Goal: Task Accomplishment & Management: Manage account settings

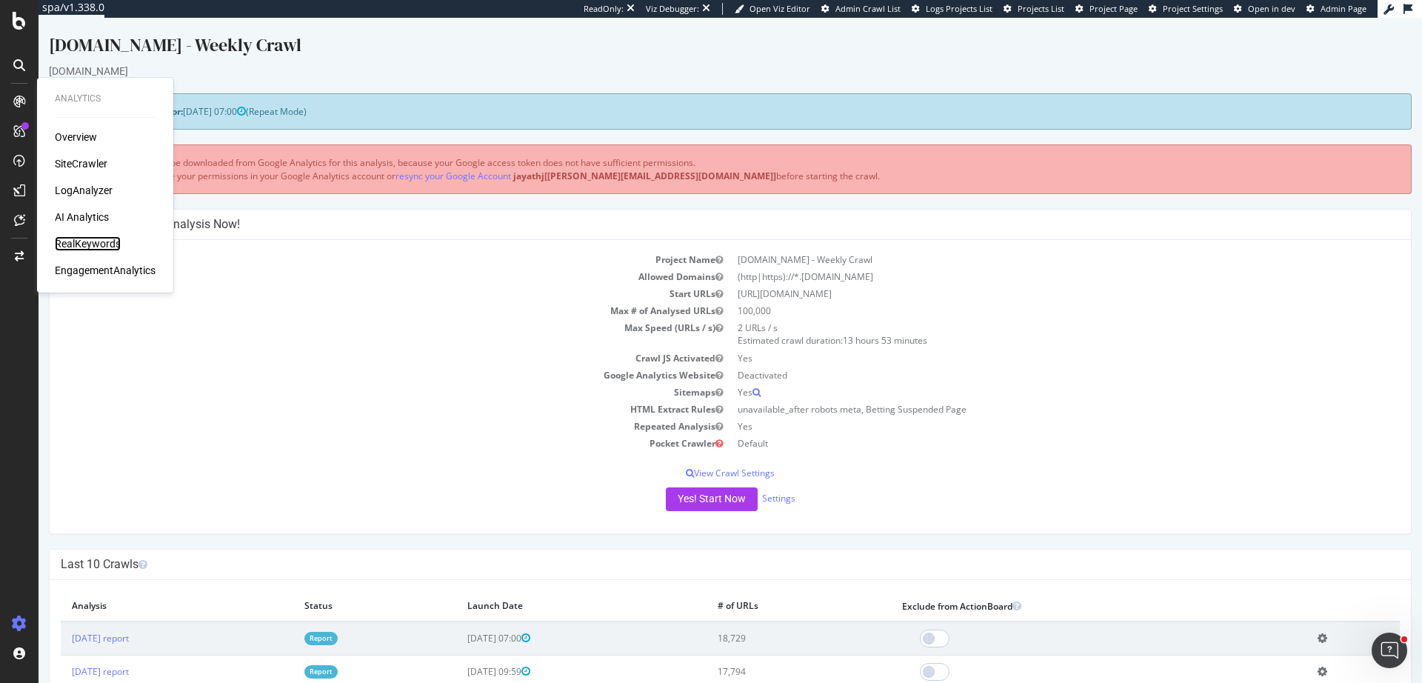
click at [75, 251] on div "RealKeywords" at bounding box center [88, 243] width 66 height 15
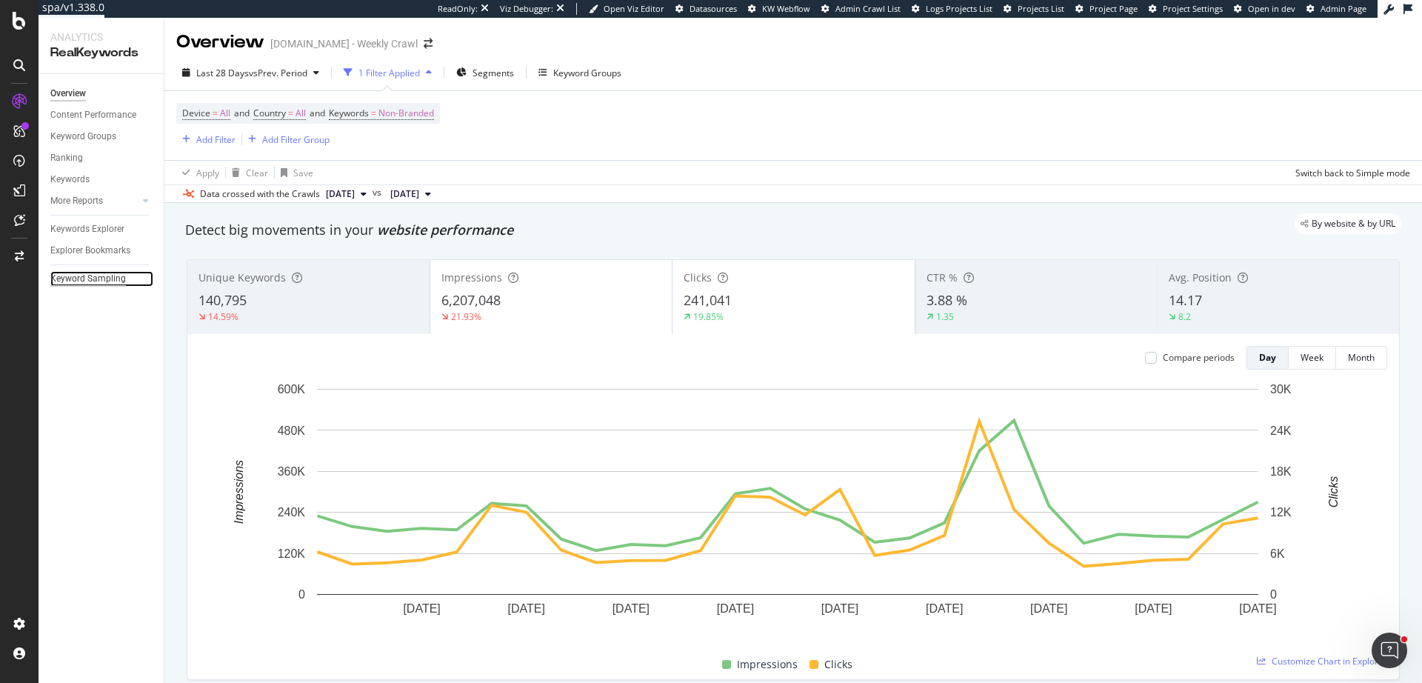
click at [119, 279] on div "Keyword Sampling" at bounding box center [88, 279] width 76 height 16
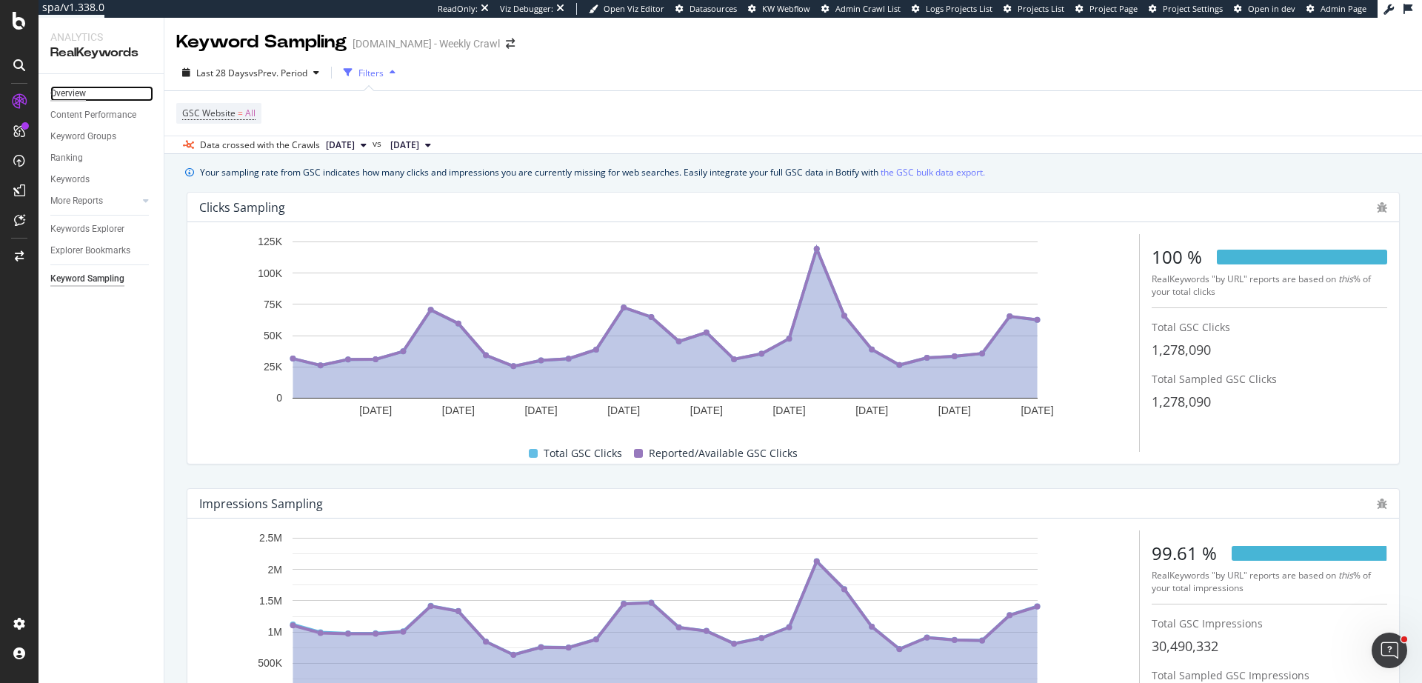
click at [78, 93] on div "Overview" at bounding box center [68, 94] width 36 height 16
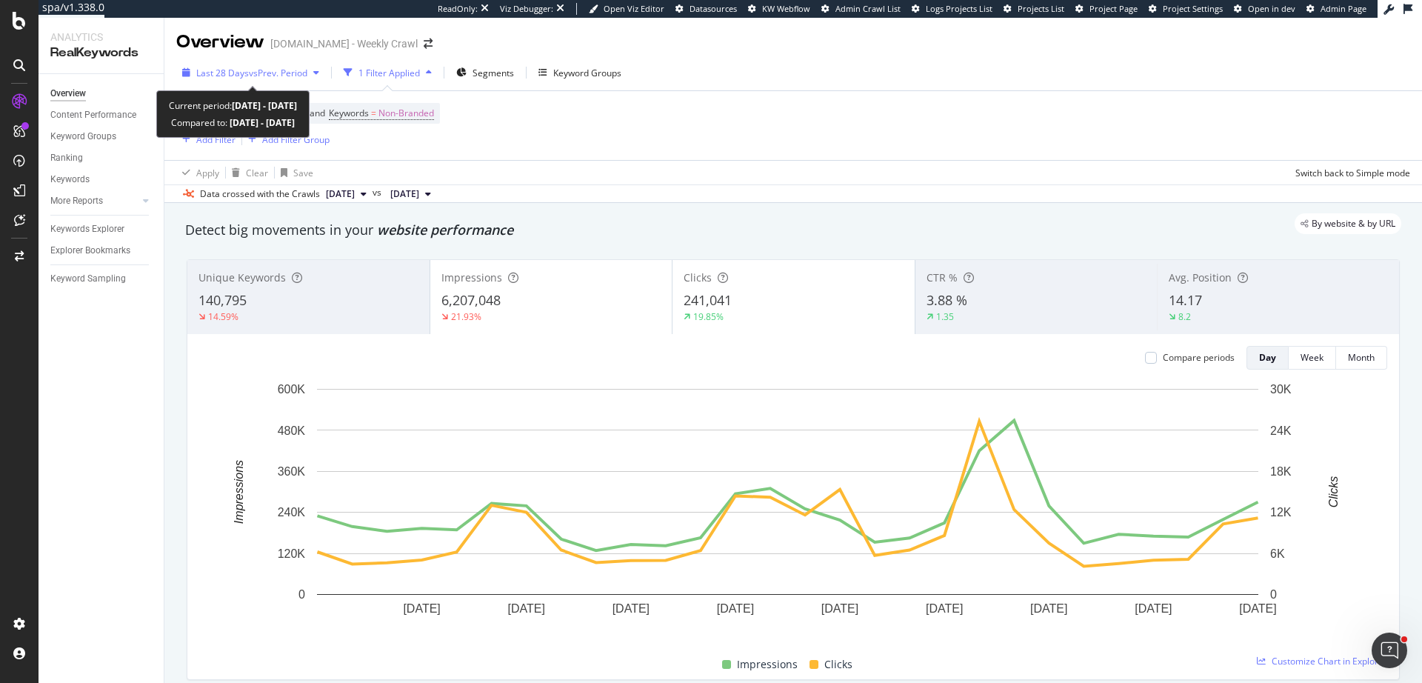
click at [249, 70] on span "vs Prev. Period" at bounding box center [278, 73] width 59 height 13
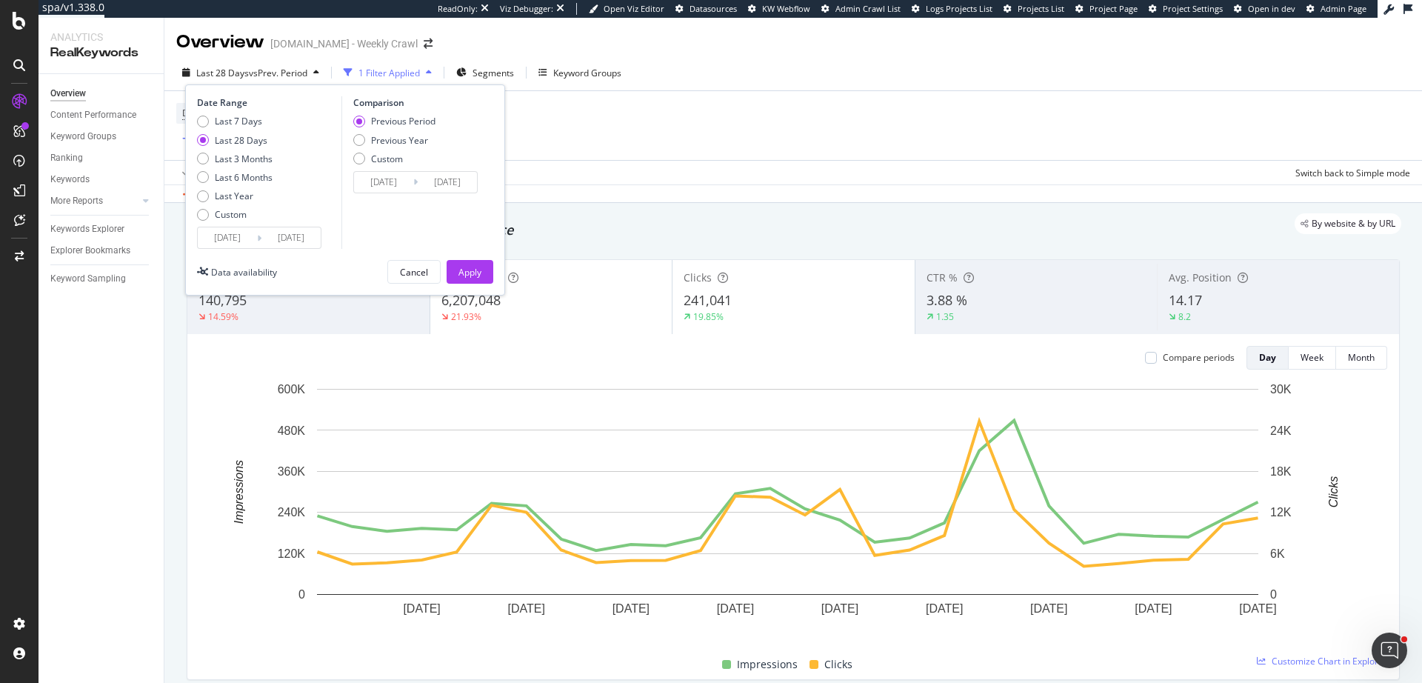
click at [316, 194] on div "Last 7 Days Last 28 Days Last 3 Months Last 6 Months Last Year Custom" at bounding box center [267, 171] width 141 height 112
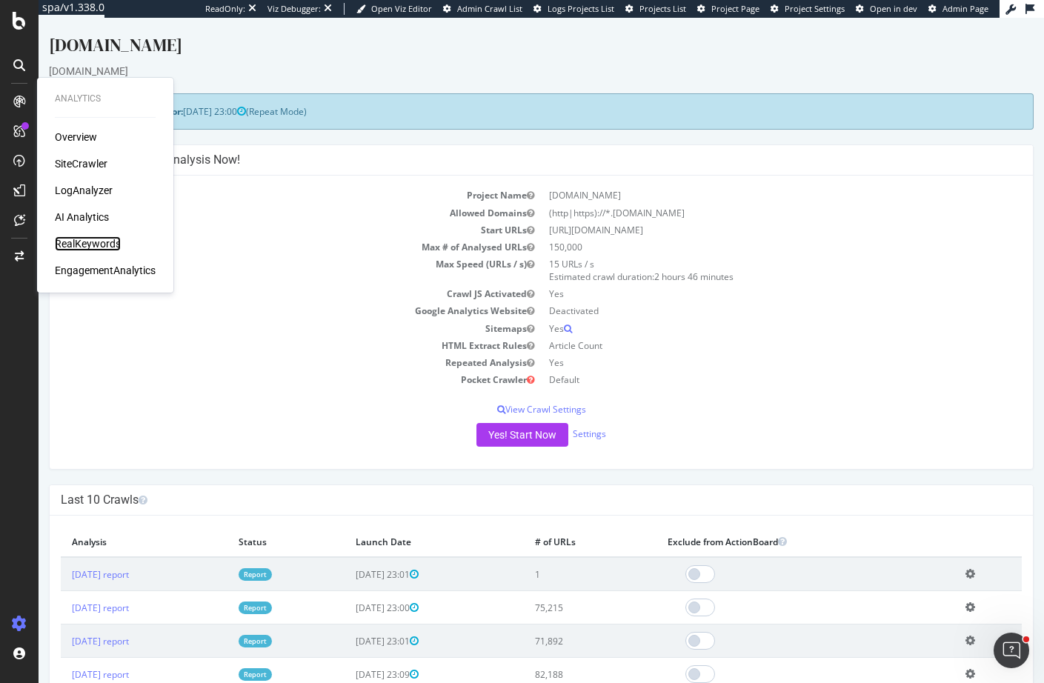
click at [99, 246] on div "RealKeywords" at bounding box center [88, 243] width 66 height 15
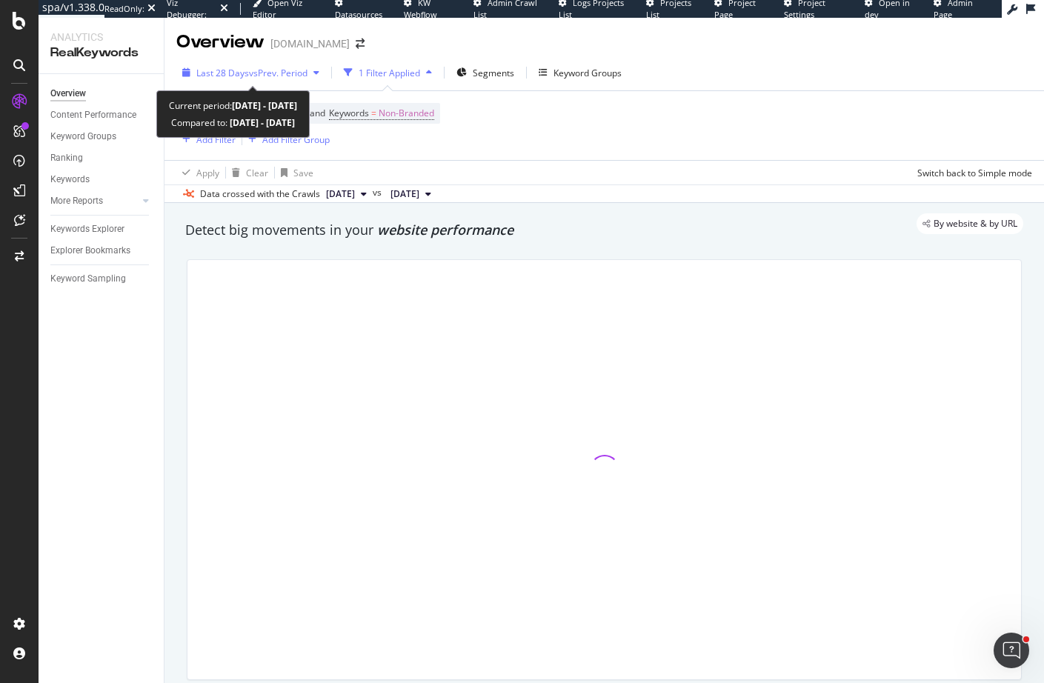
click at [277, 68] on span "vs Prev. Period" at bounding box center [278, 73] width 59 height 13
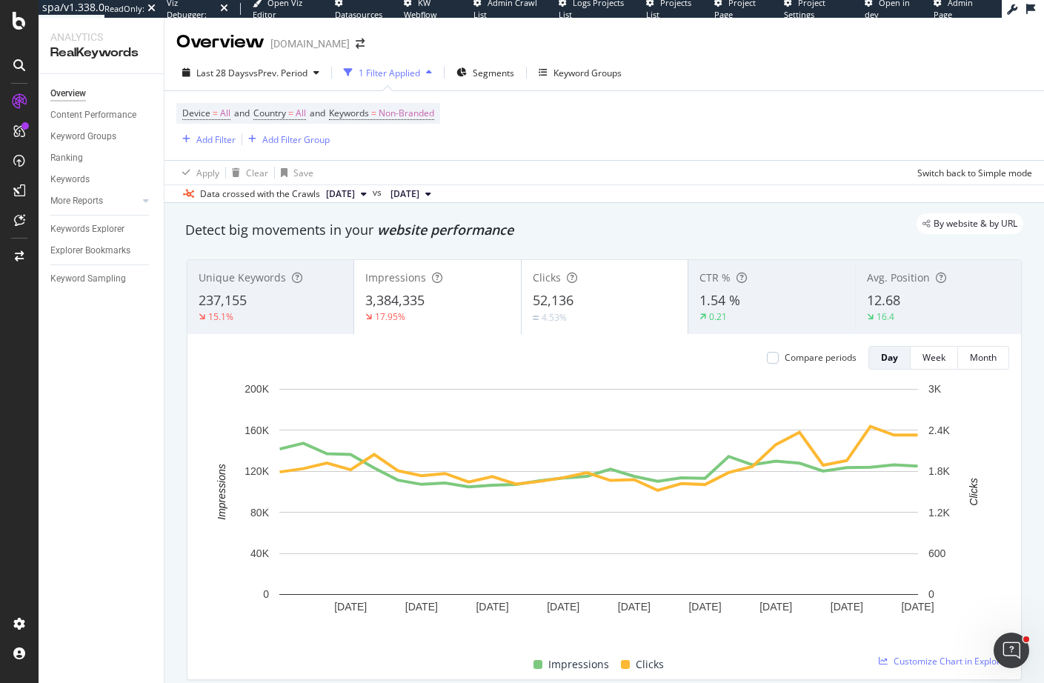
click at [708, 144] on div "Device = All and Country = All and Keywords = Non-Branded Add Filter Add Filter…" at bounding box center [604, 125] width 856 height 69
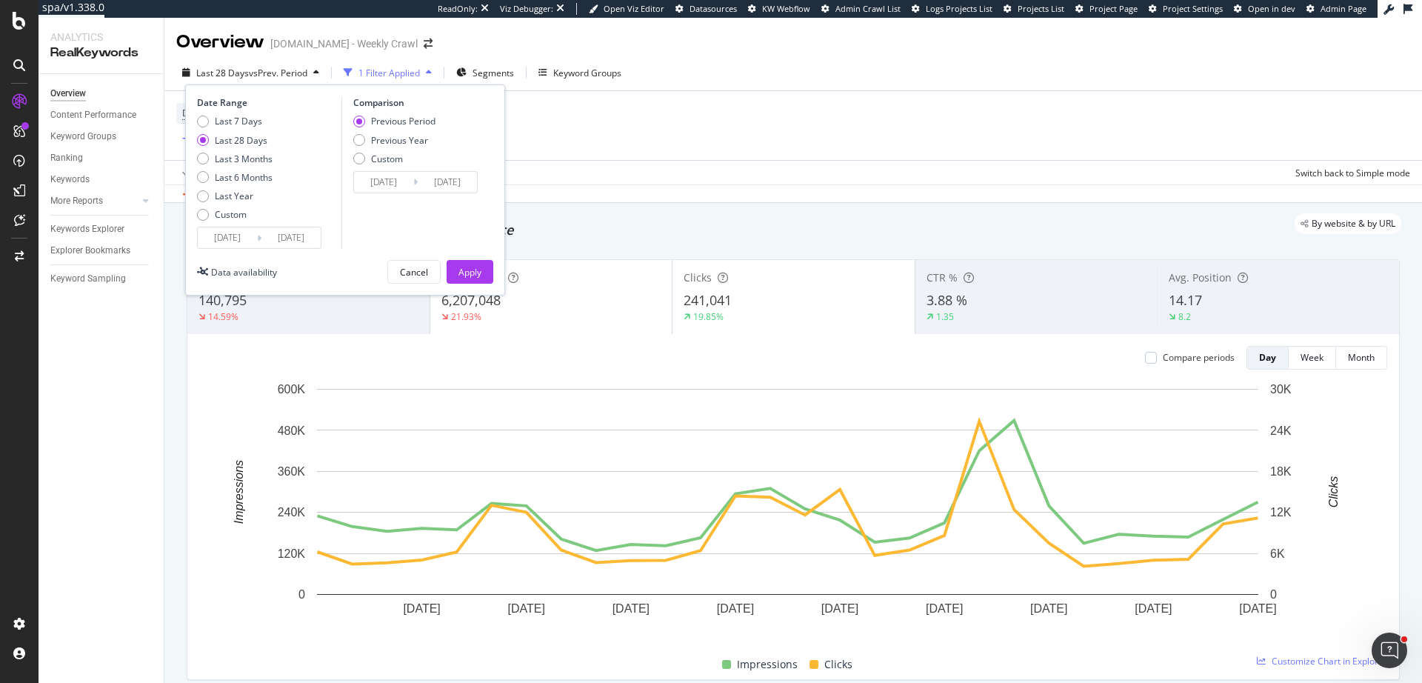
click at [807, 51] on div "Overview [DOMAIN_NAME] - Weekly Crawl" at bounding box center [793, 36] width 1258 height 37
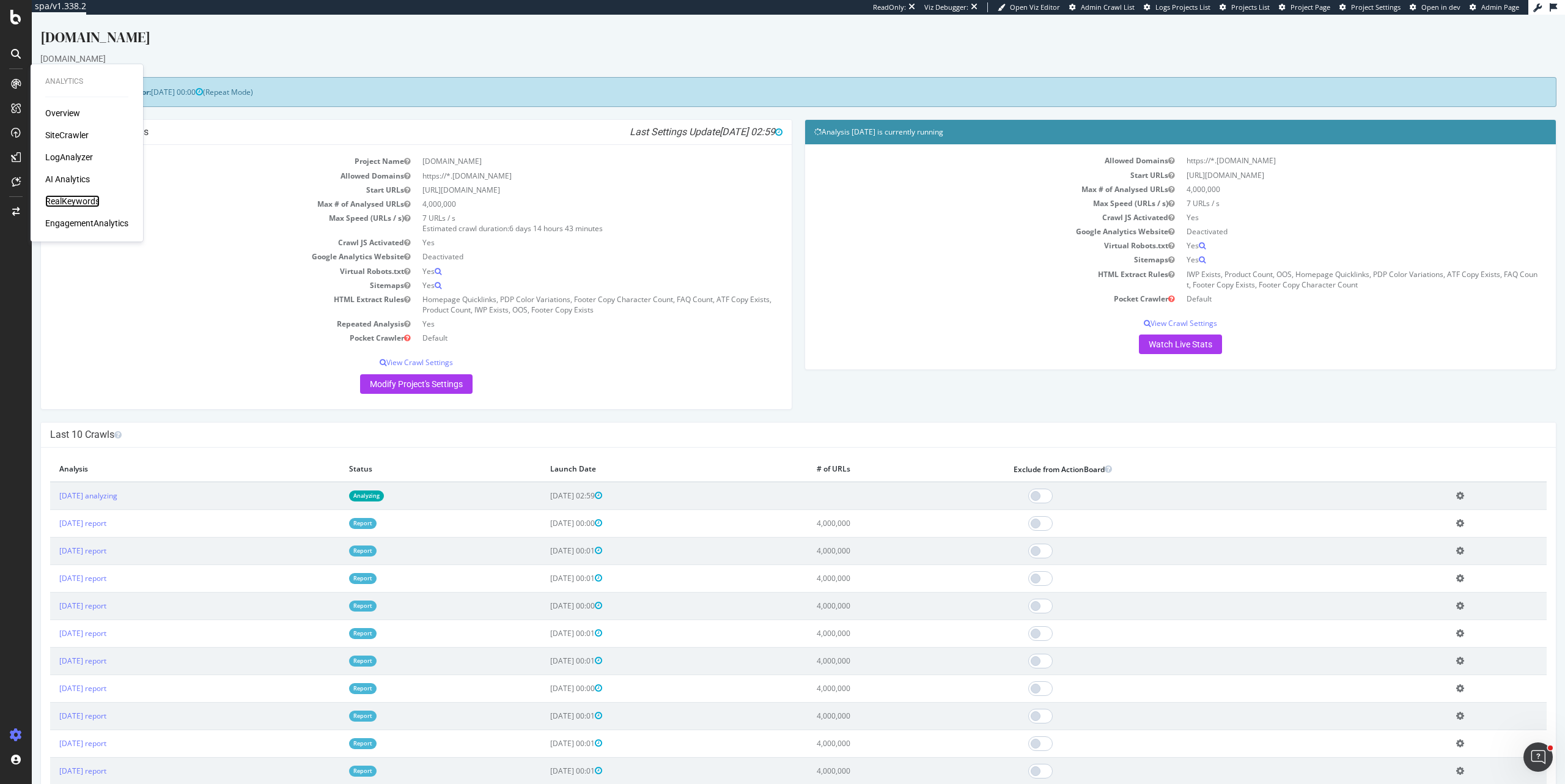
click at [85, 201] on div "RealKeywords" at bounding box center [73, 201] width 54 height 12
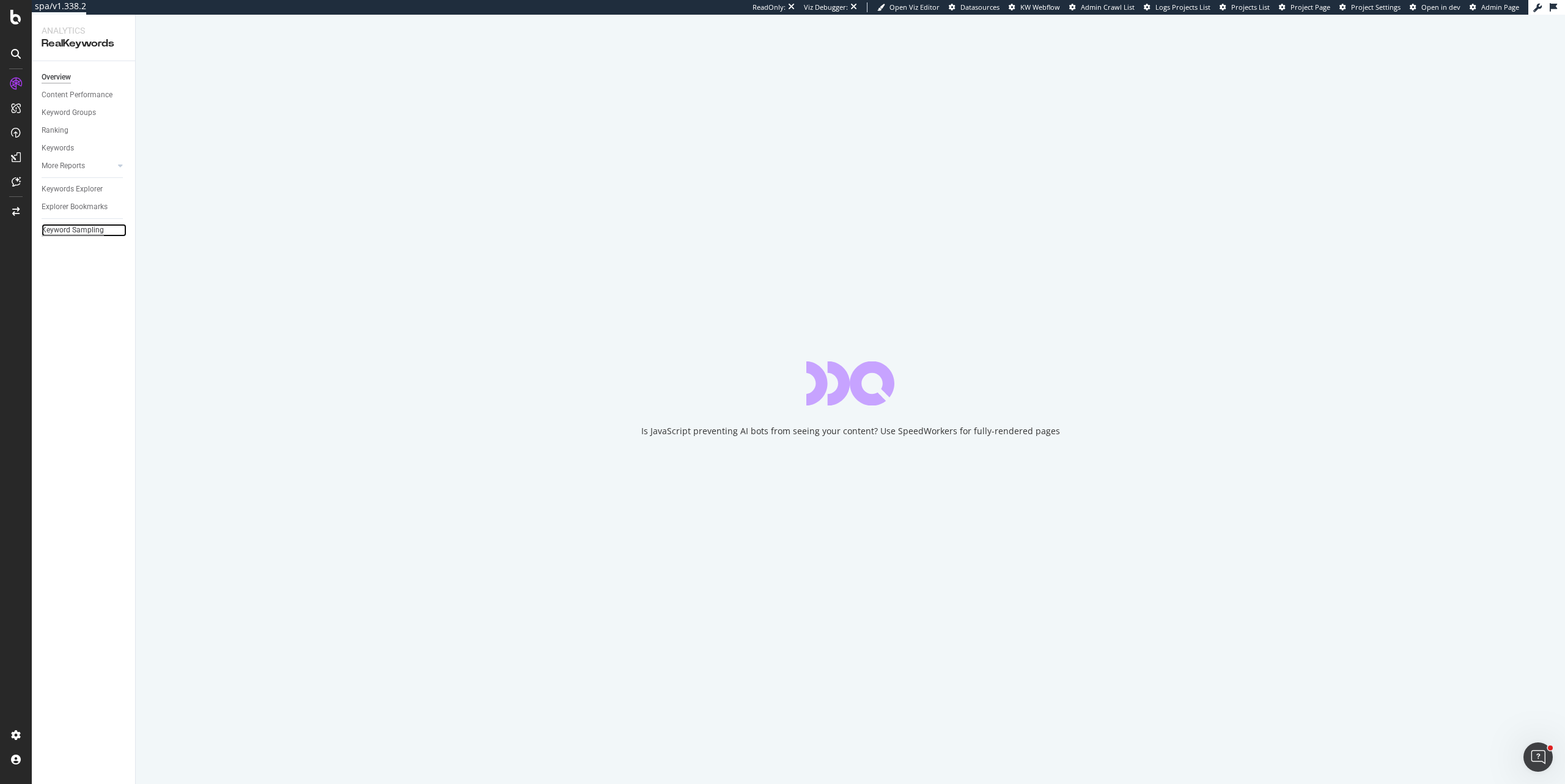
click at [98, 231] on div "Keyword Sampling" at bounding box center [73, 230] width 63 height 13
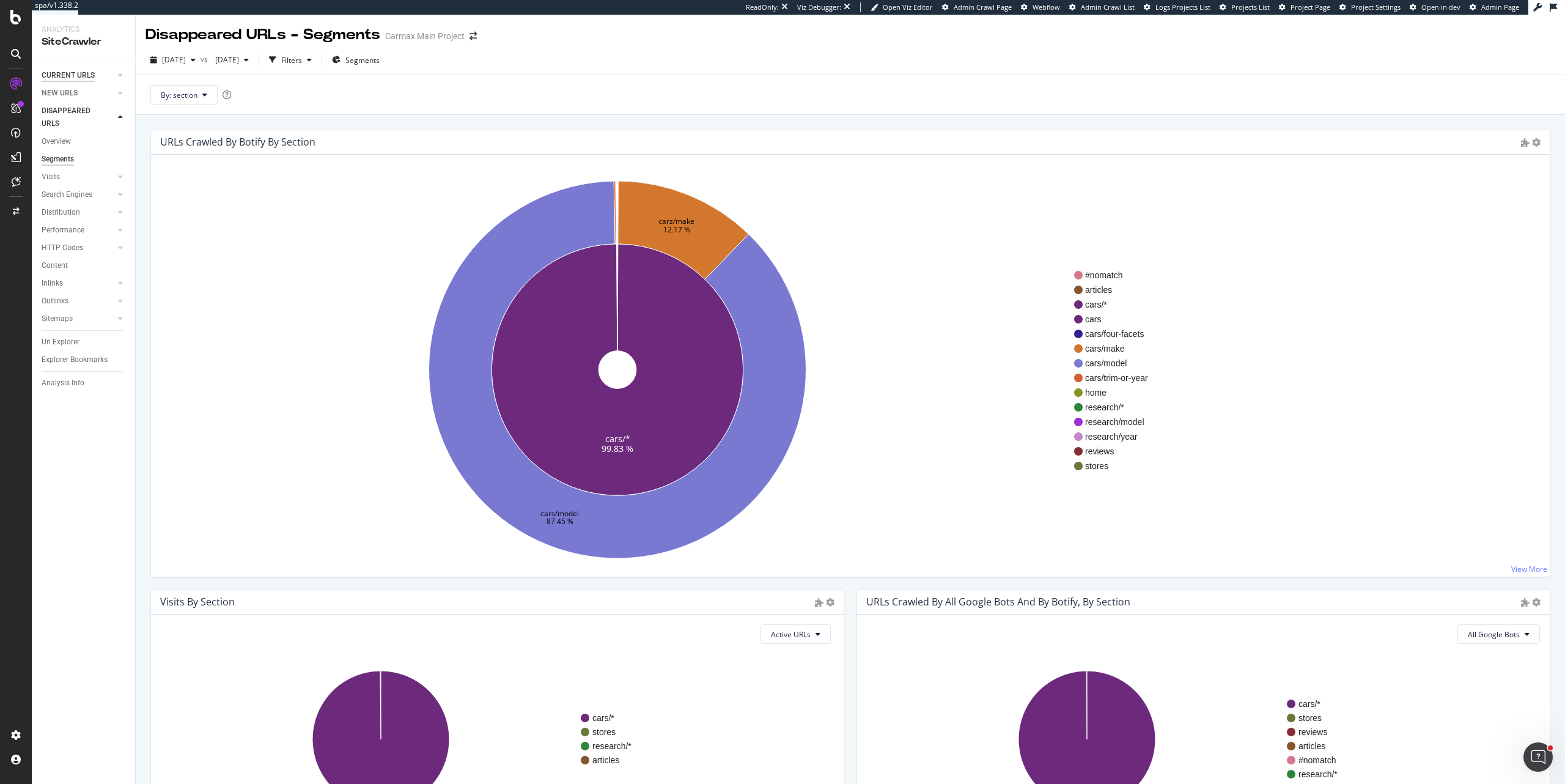
click at [69, 77] on div "CURRENT URLS" at bounding box center [68, 76] width 53 height 13
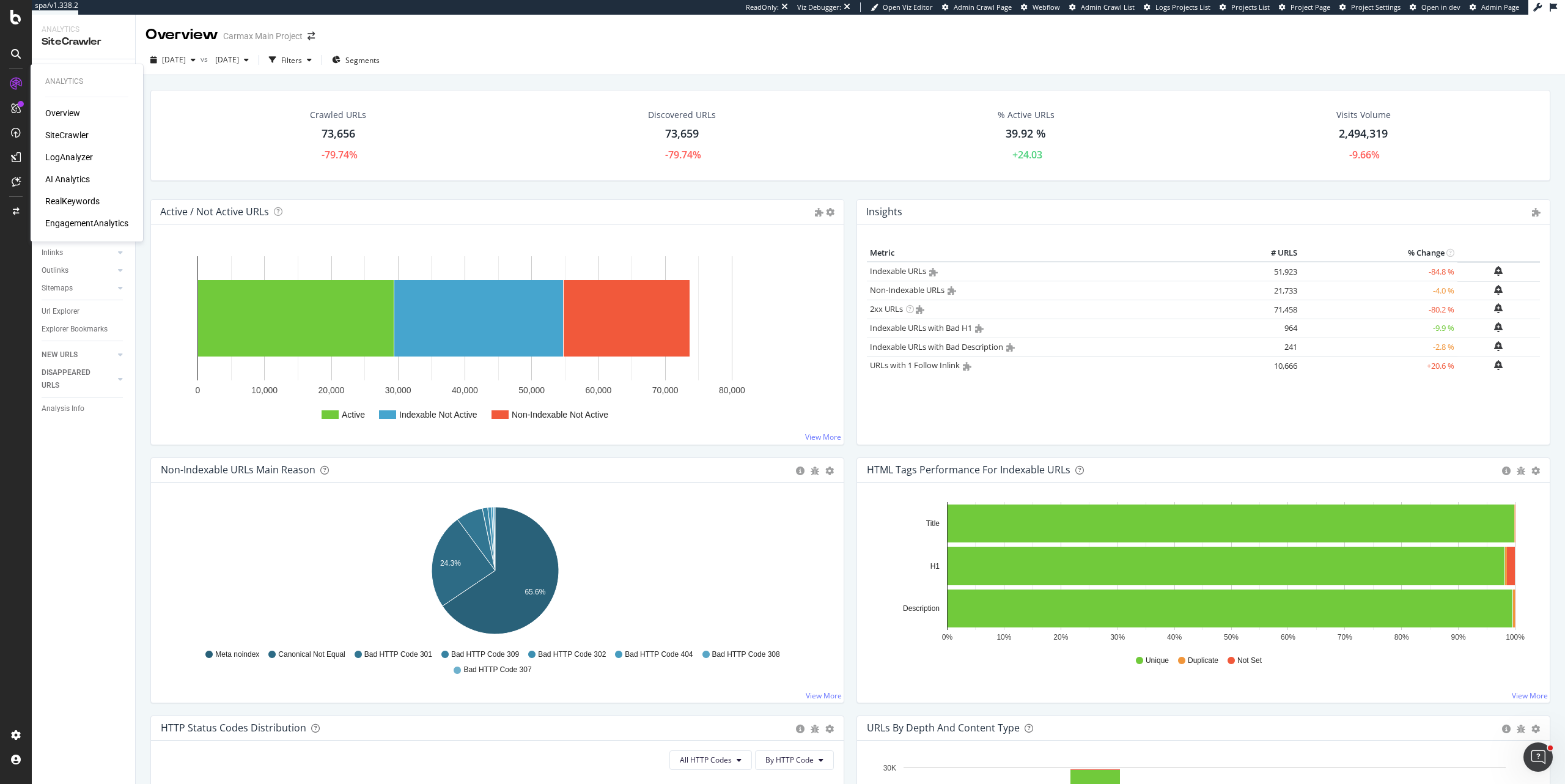
click at [86, 155] on div "LogAnalyzer" at bounding box center [69, 157] width 48 height 12
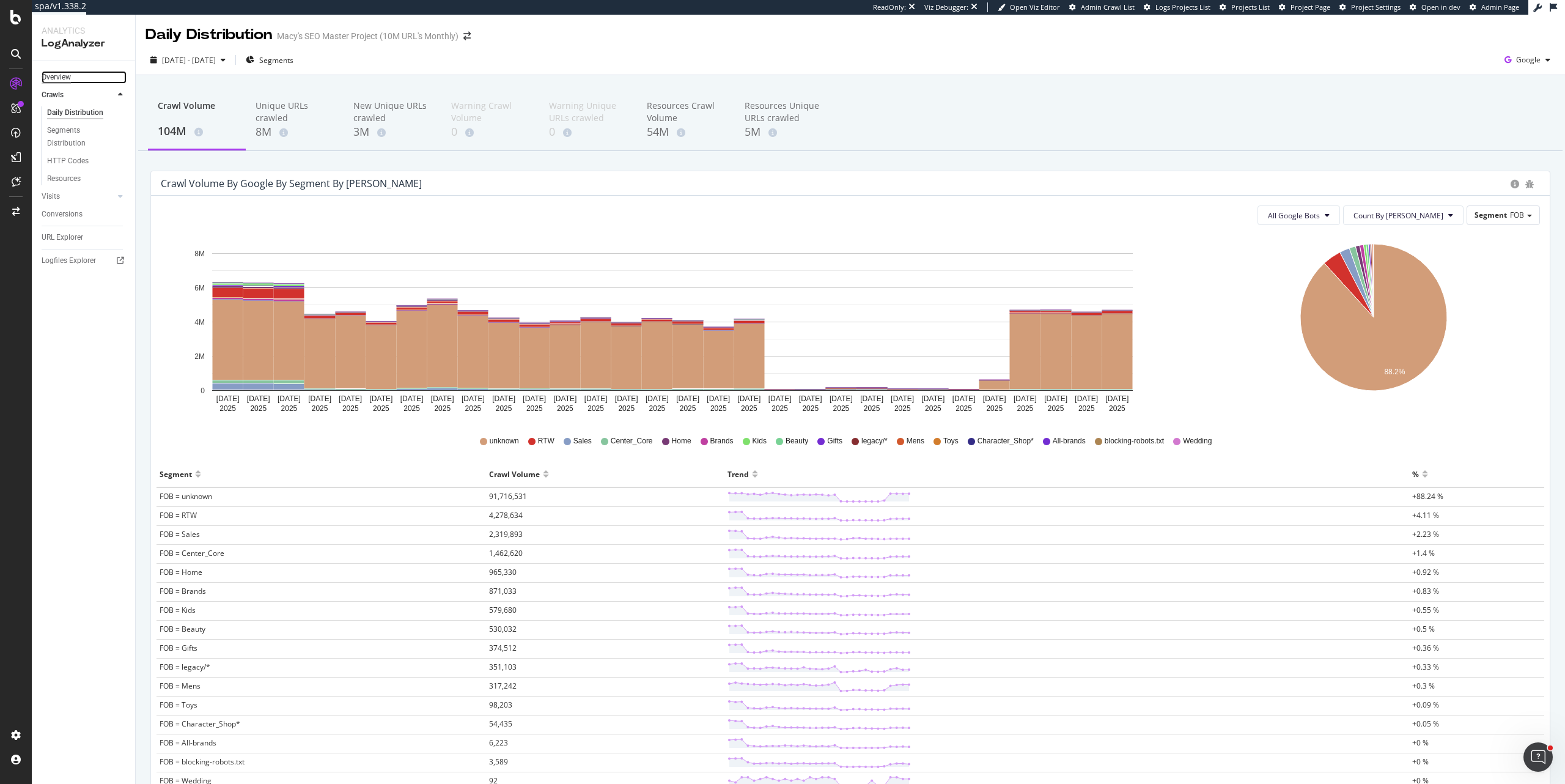
click at [65, 79] on div "Overview" at bounding box center [56, 78] width 30 height 13
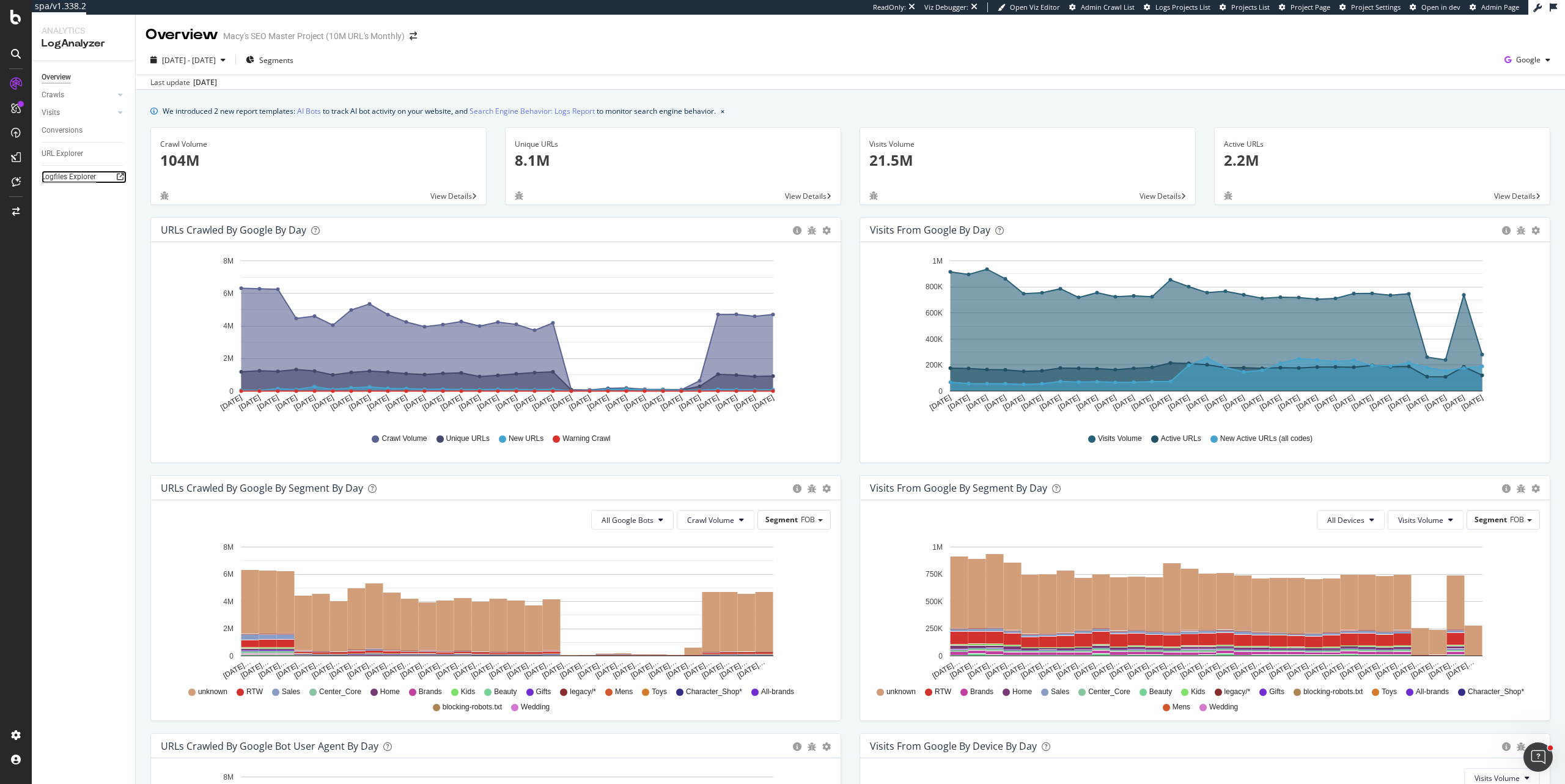
click at [65, 178] on div "Logfiles Explorer" at bounding box center [69, 177] width 54 height 13
click at [72, 177] on div "Logfiles Explorer" at bounding box center [69, 177] width 54 height 13
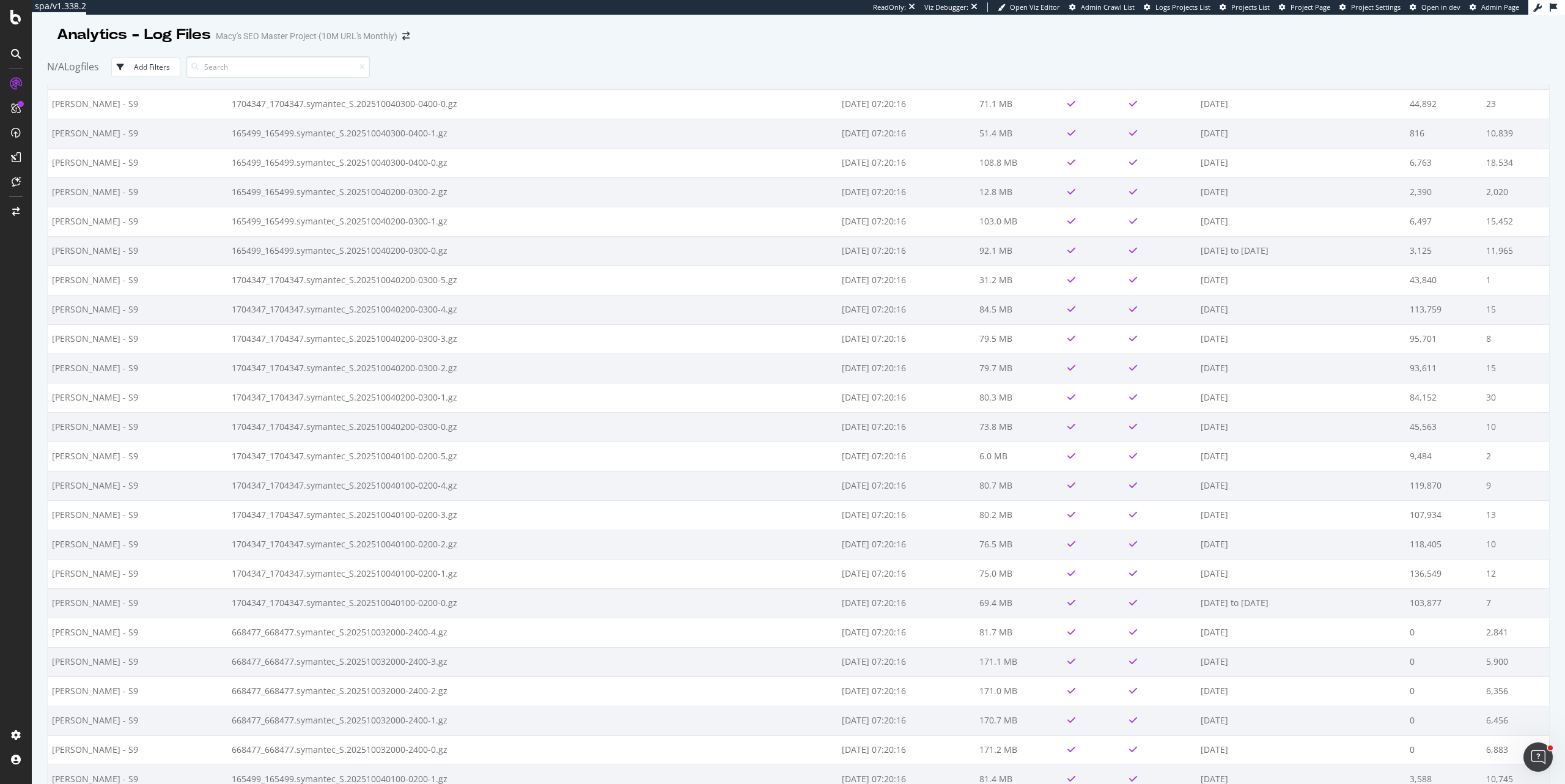
scroll to position [40789, 0]
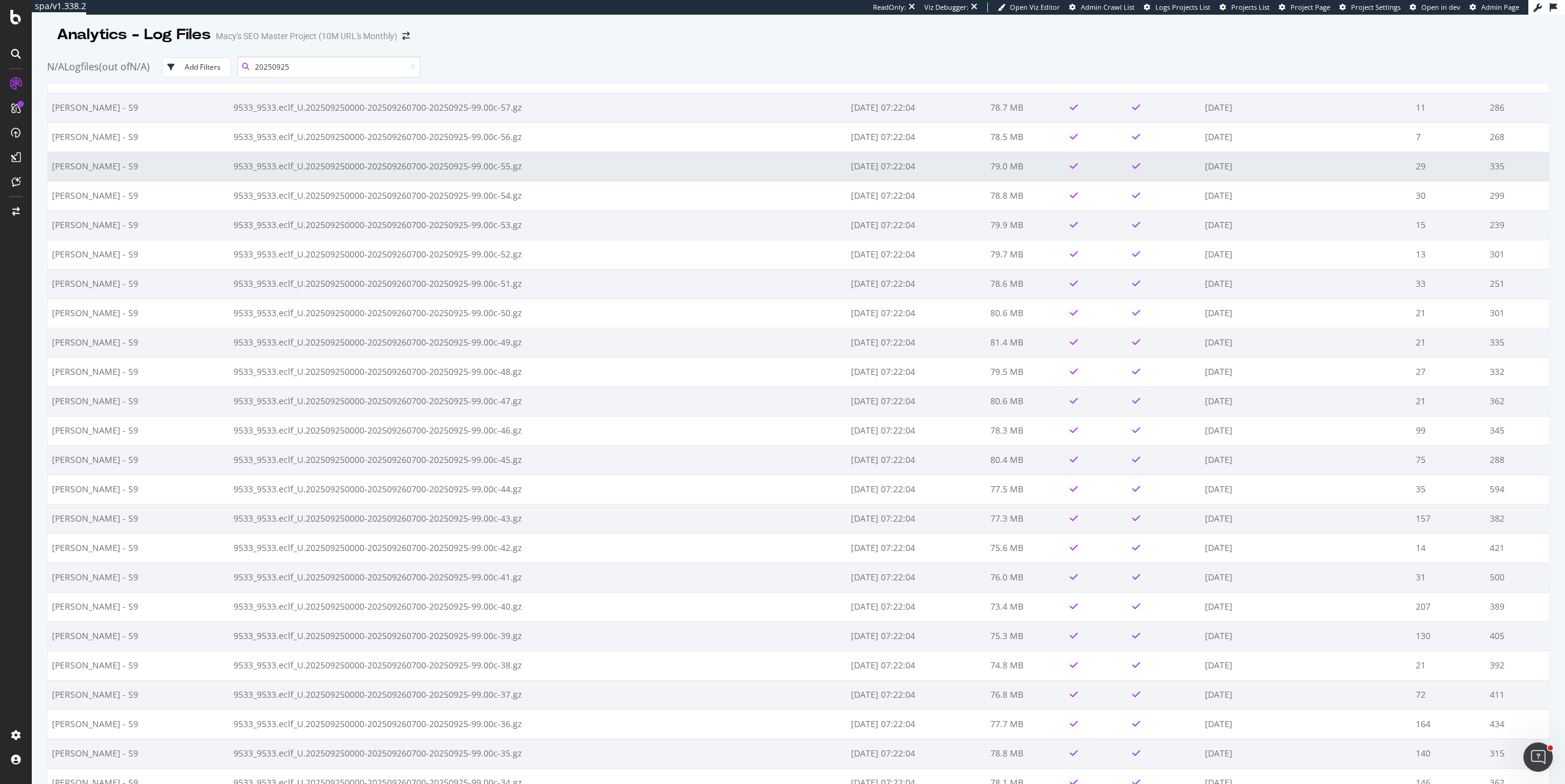
scroll to position [3268, 0]
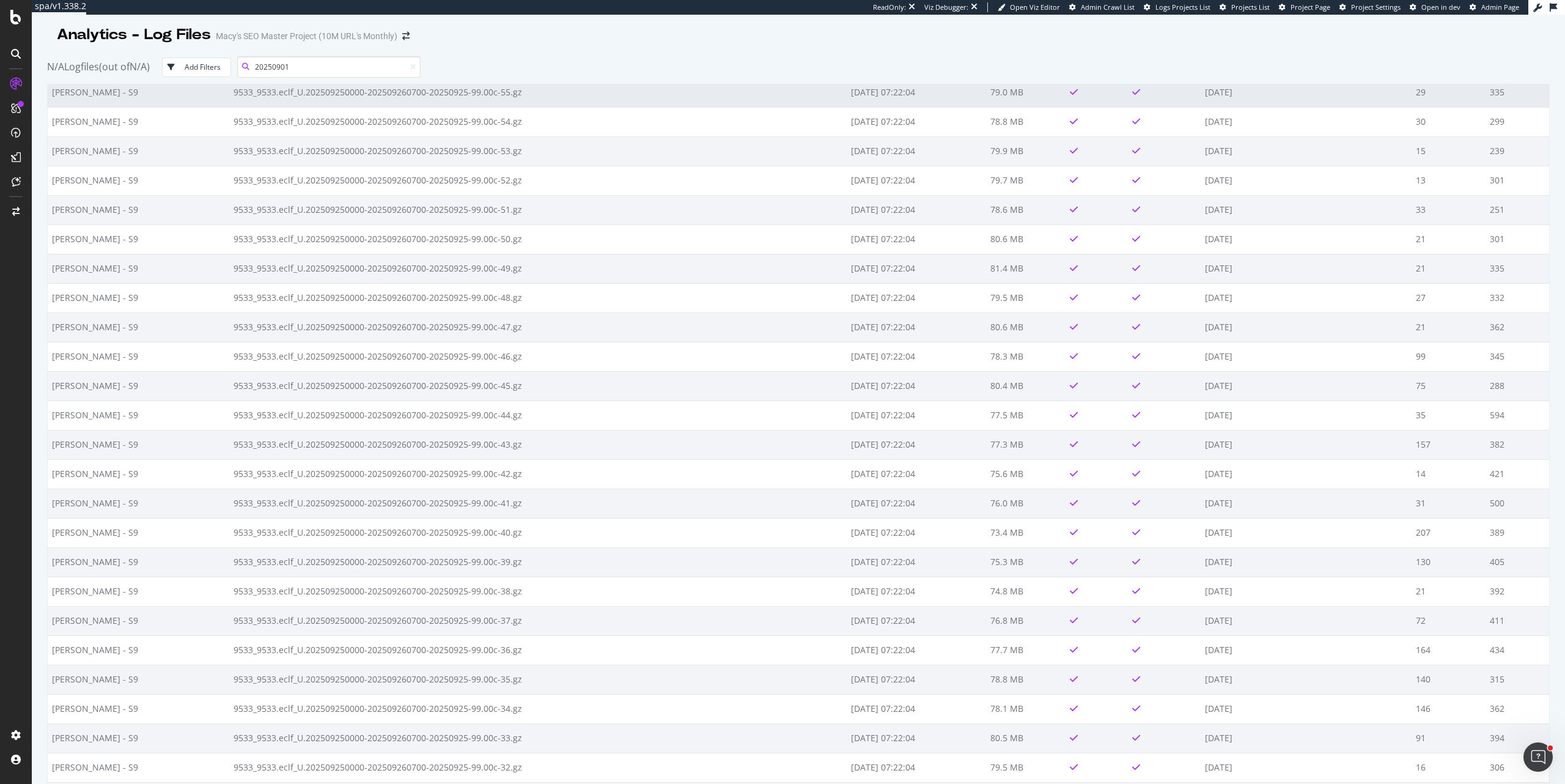
type input "20250901"
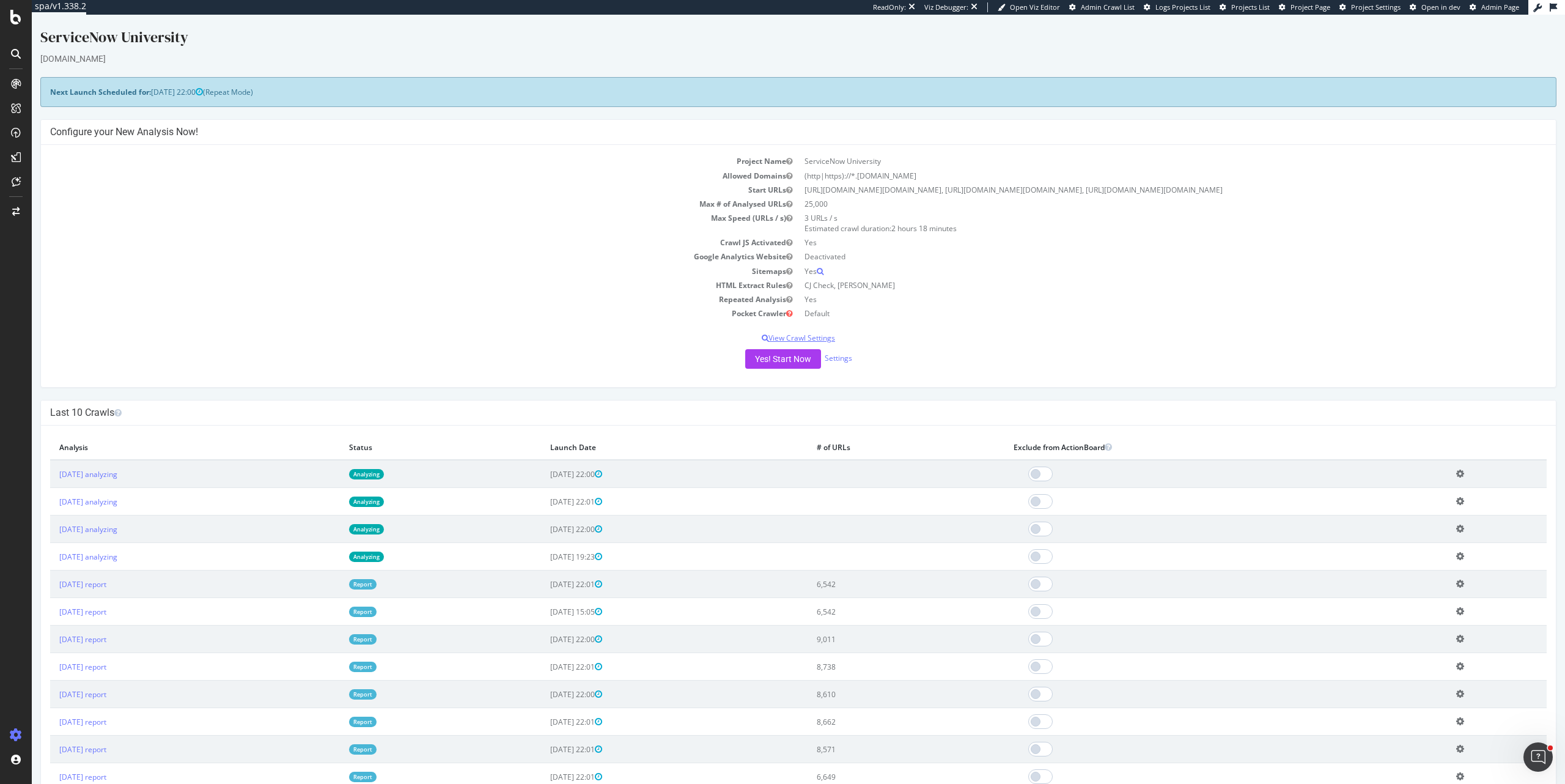
click at [820, 343] on p "View Crawl Settings" at bounding box center [798, 338] width 1496 height 11
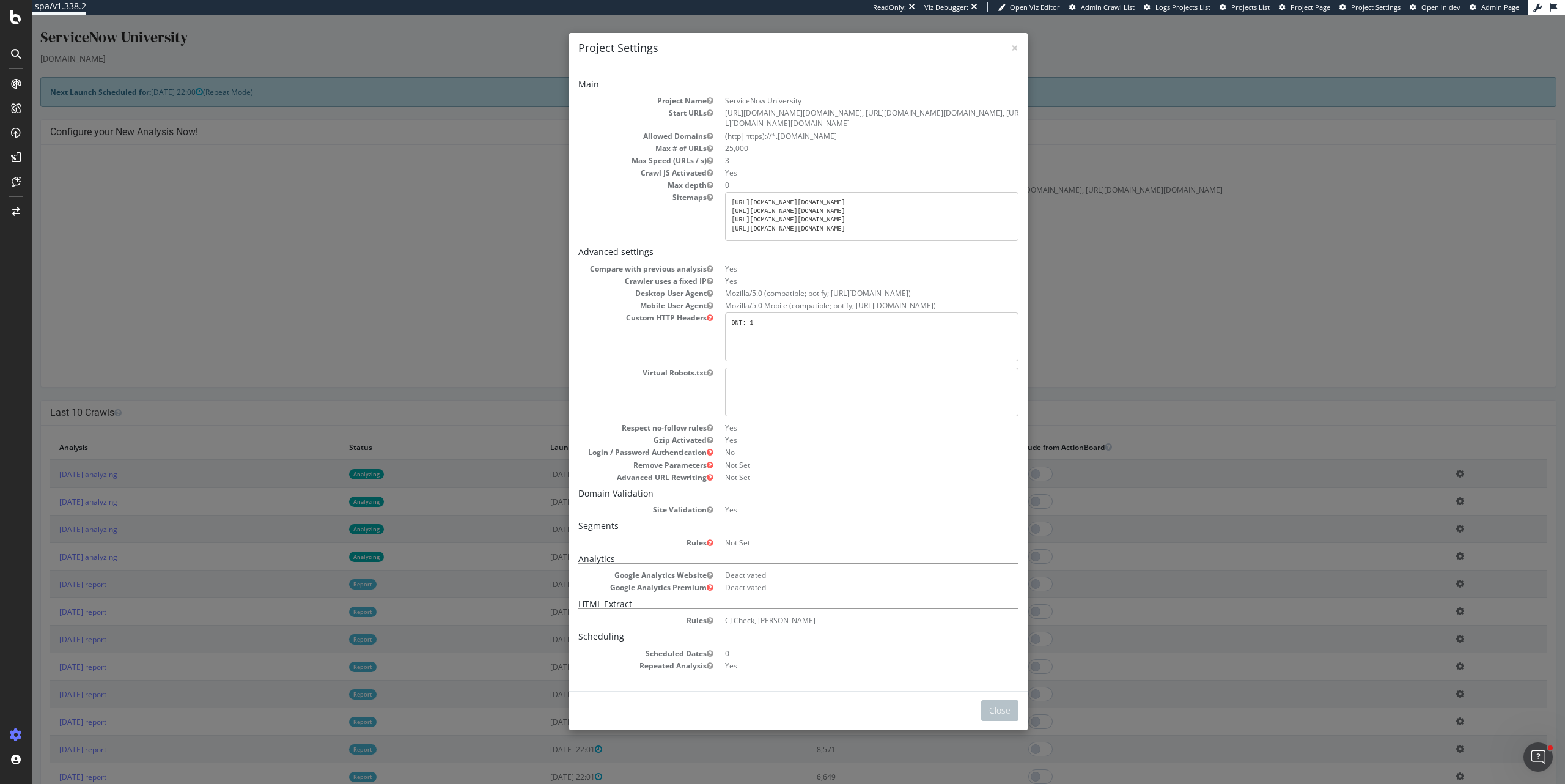
click at [1132, 353] on div "× Close Project Settings Main Project Name ServiceNow University Start URLs htt…" at bounding box center [799, 399] width 1534 height 769
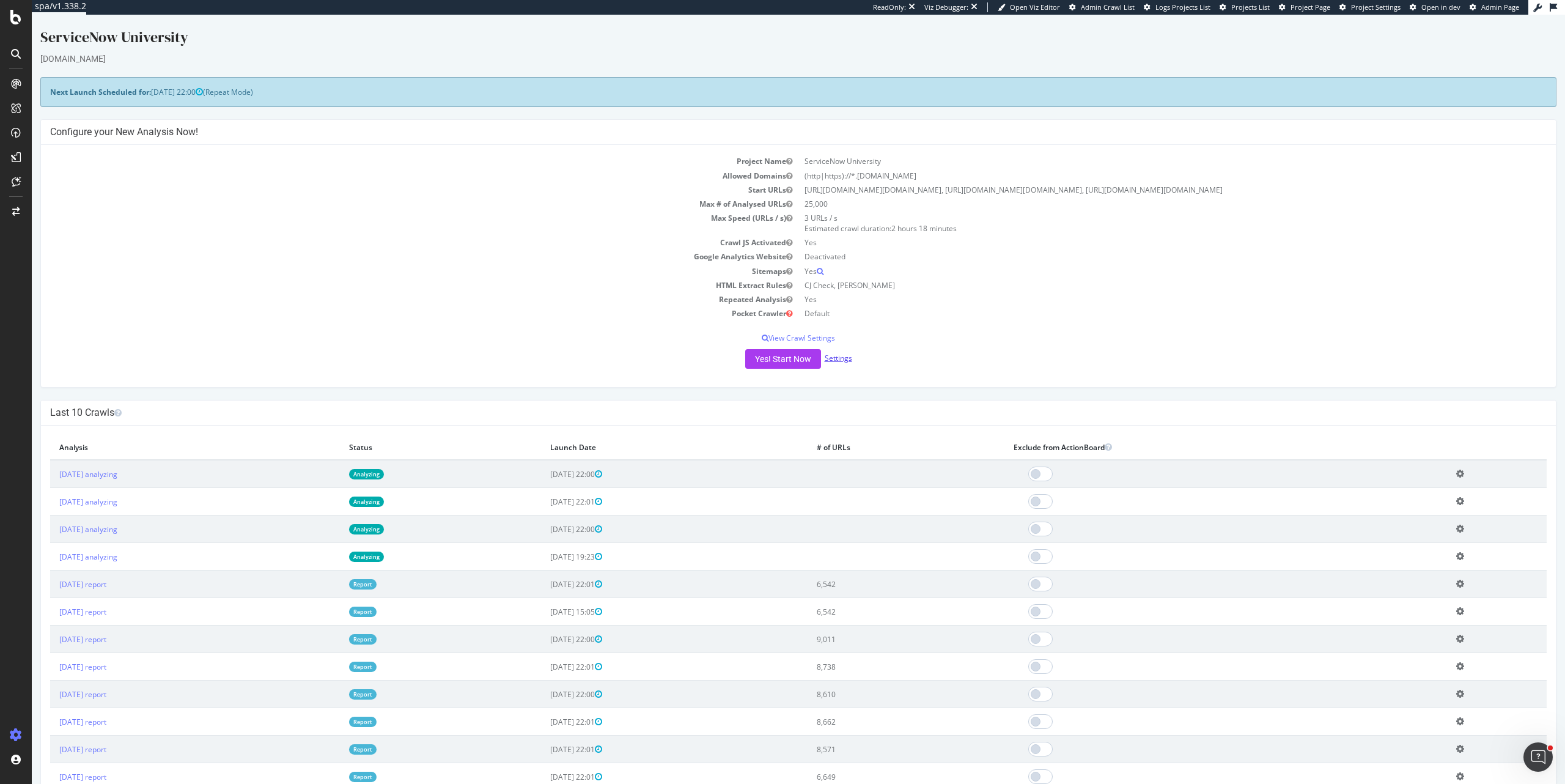
click at [830, 363] on link "Settings" at bounding box center [838, 357] width 27 height 11
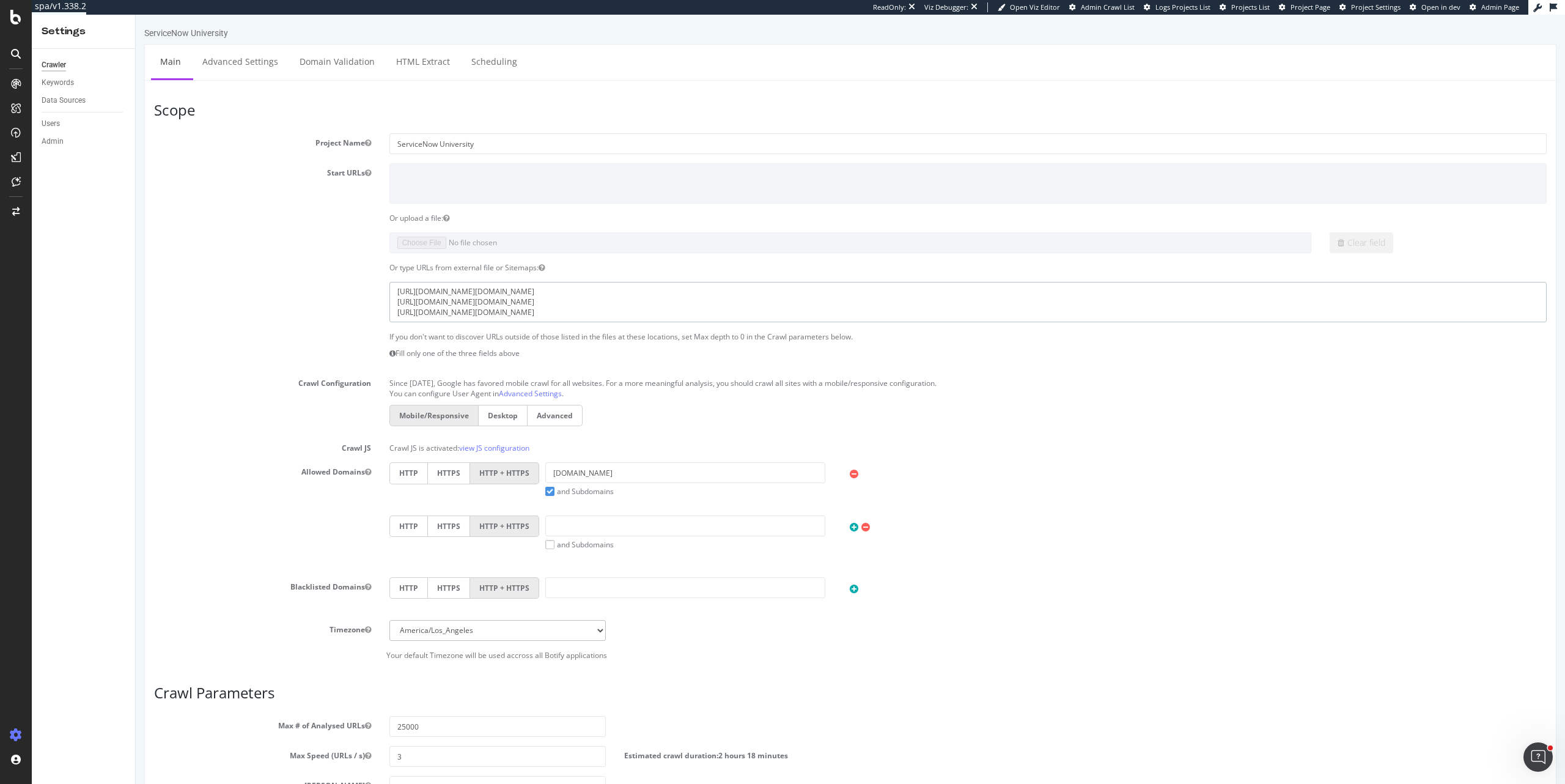
click at [810, 316] on textarea "https://learning.servicenow.com/sitemap.do?sitemapConfigId=cba752c747396d50a316…" at bounding box center [968, 302] width 1157 height 40
click at [799, 290] on textarea "https://learning.servicenow.com/sitemap.do?sitemapConfigId=cba752c747396d50a316…" at bounding box center [968, 302] width 1157 height 40
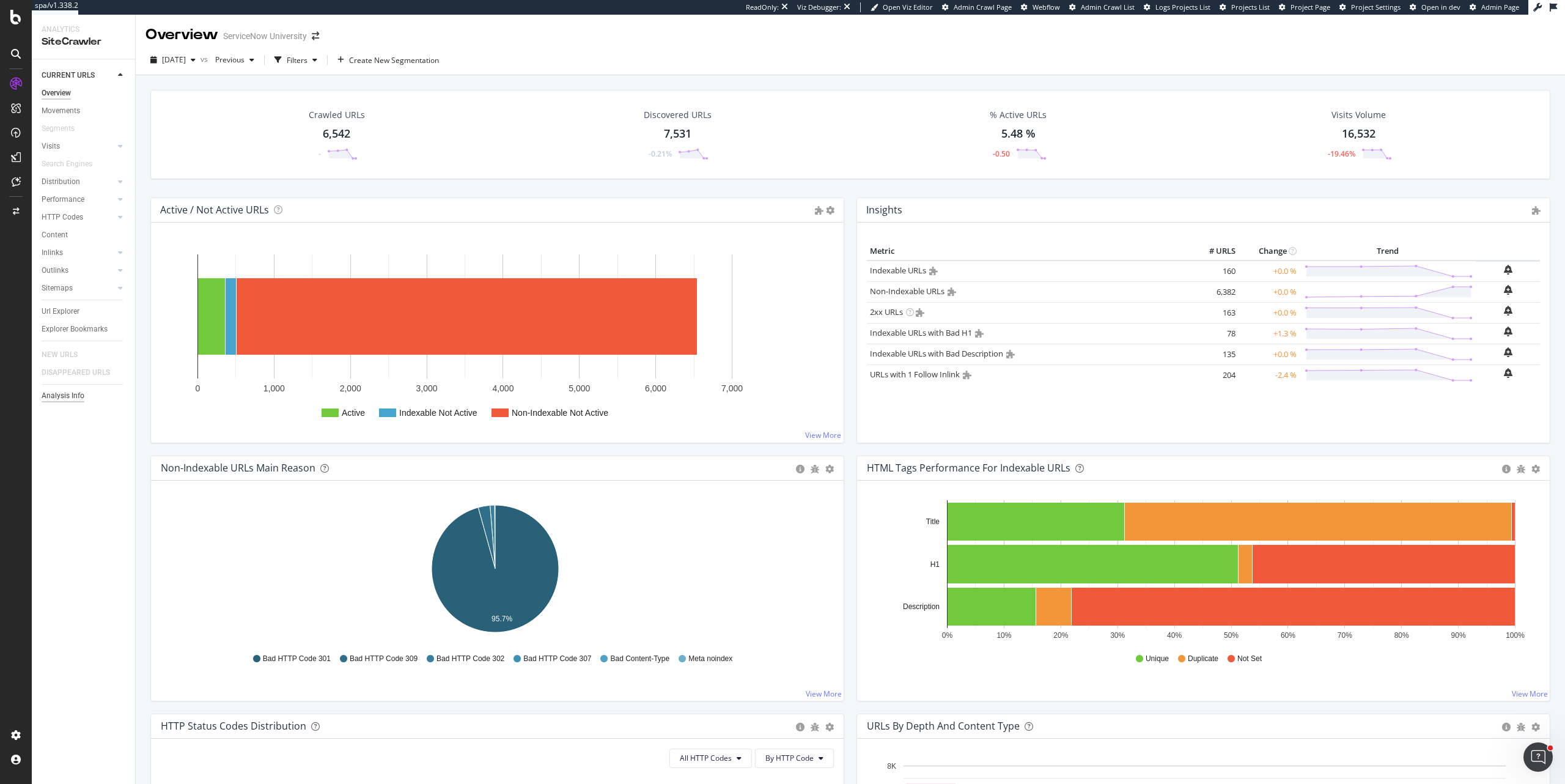
click at [82, 393] on div "Analysis Info" at bounding box center [63, 396] width 43 height 13
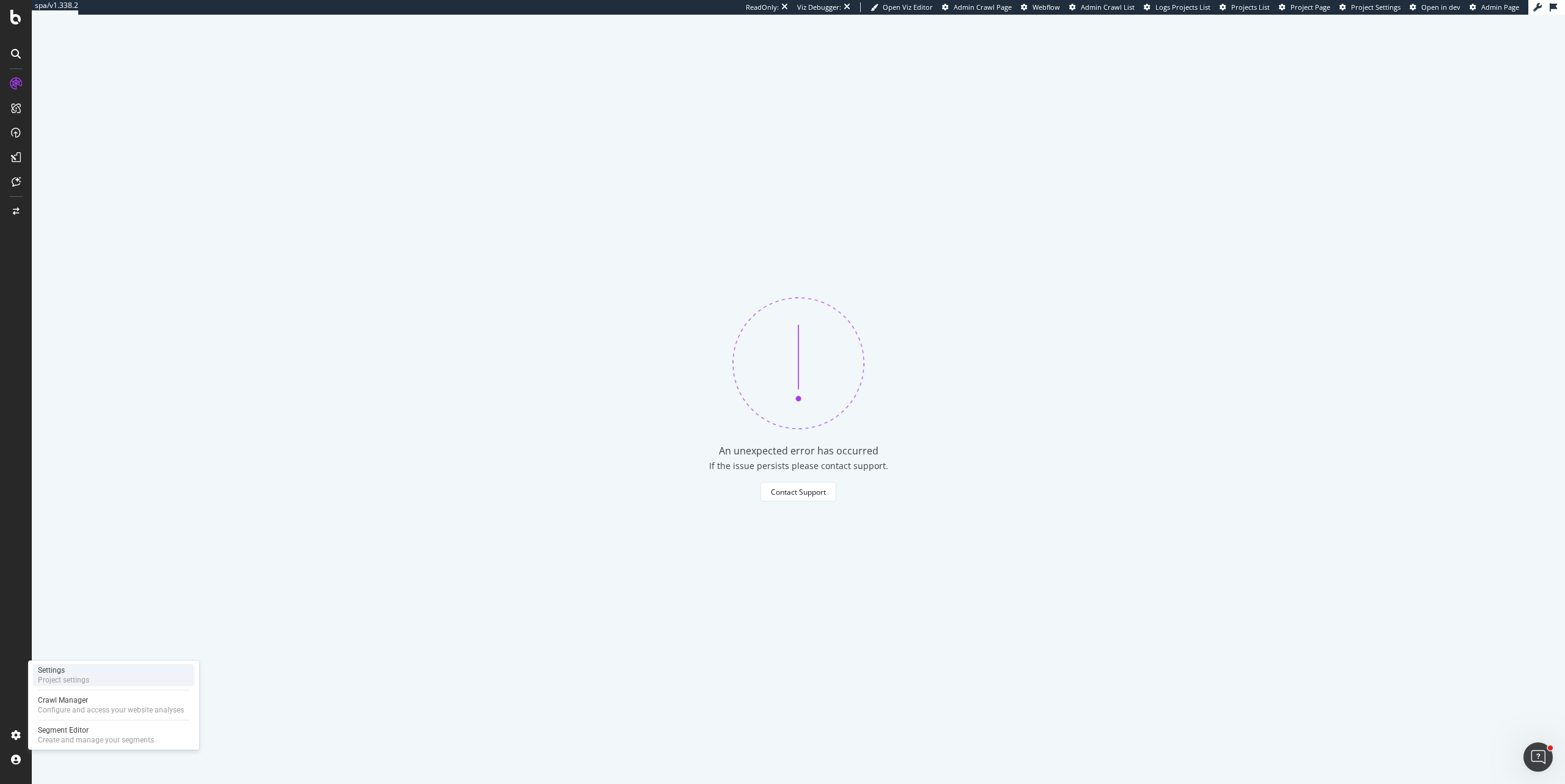
click at [82, 682] on div "Project settings" at bounding box center [64, 680] width 51 height 10
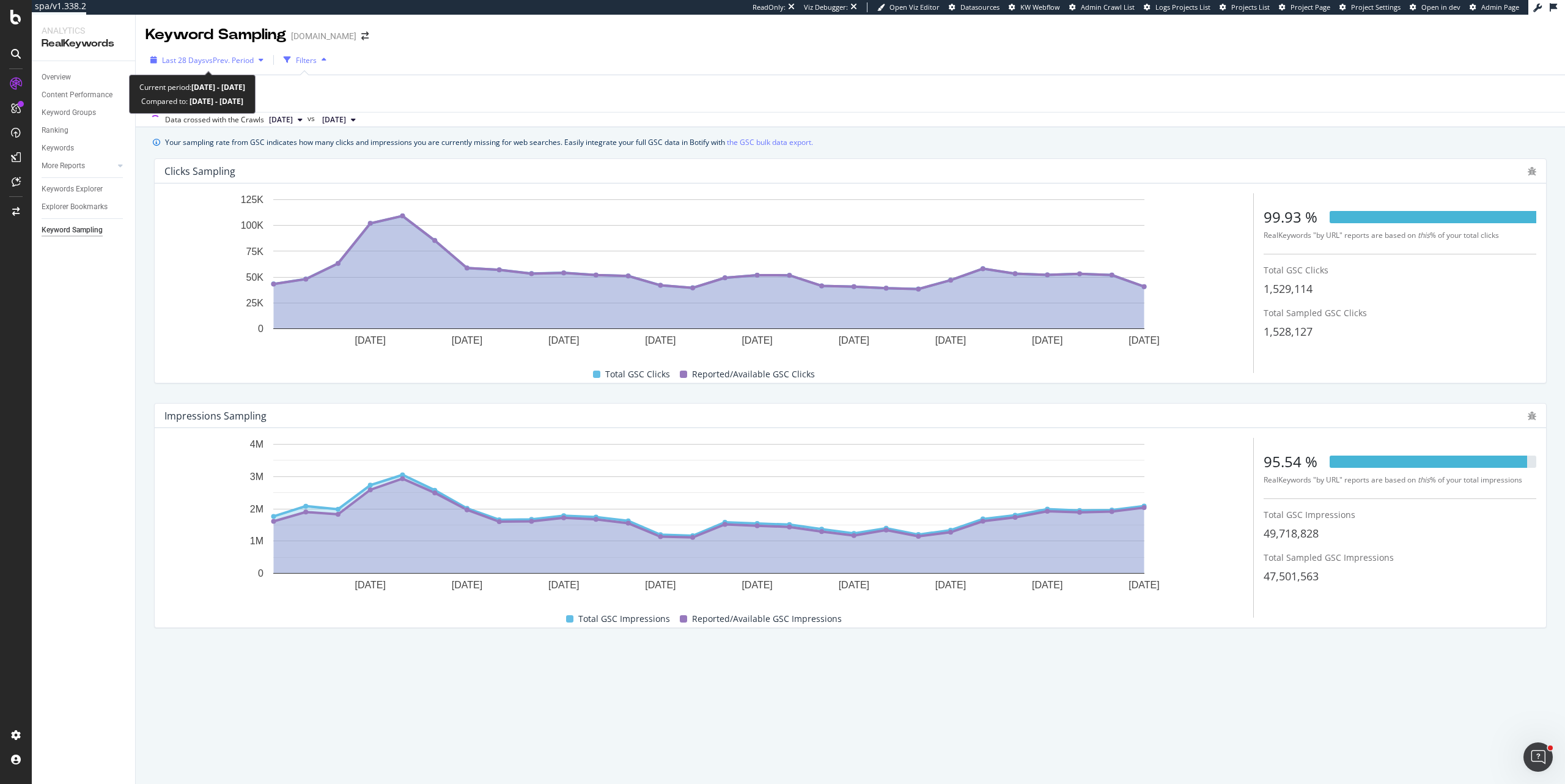
click at [200, 63] on span "Last 28 Days" at bounding box center [183, 60] width 44 height 11
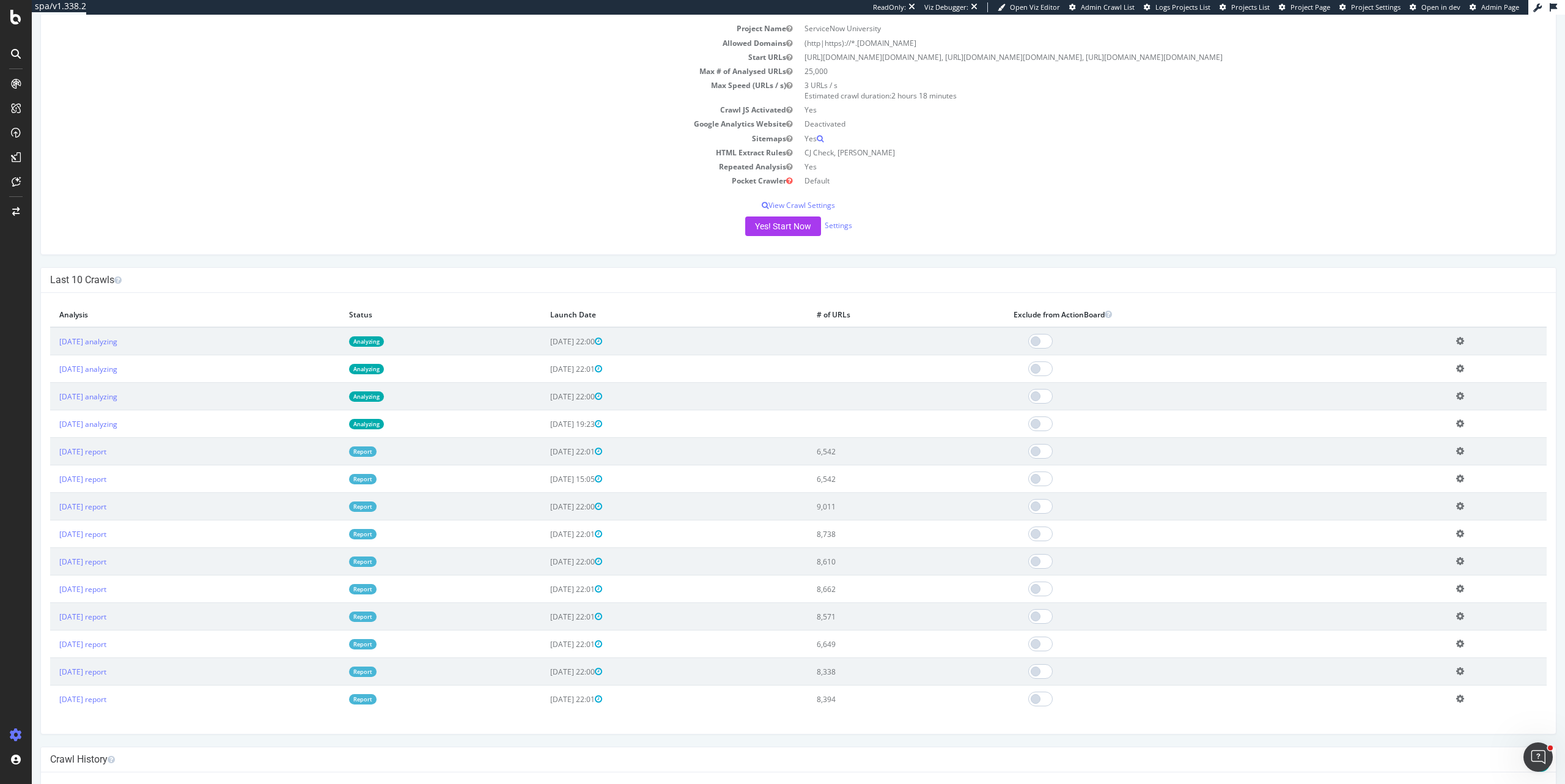
scroll to position [129, 0]
click at [106, 544] on link "2025 Jul. 26th report" at bounding box center [83, 538] width 47 height 11
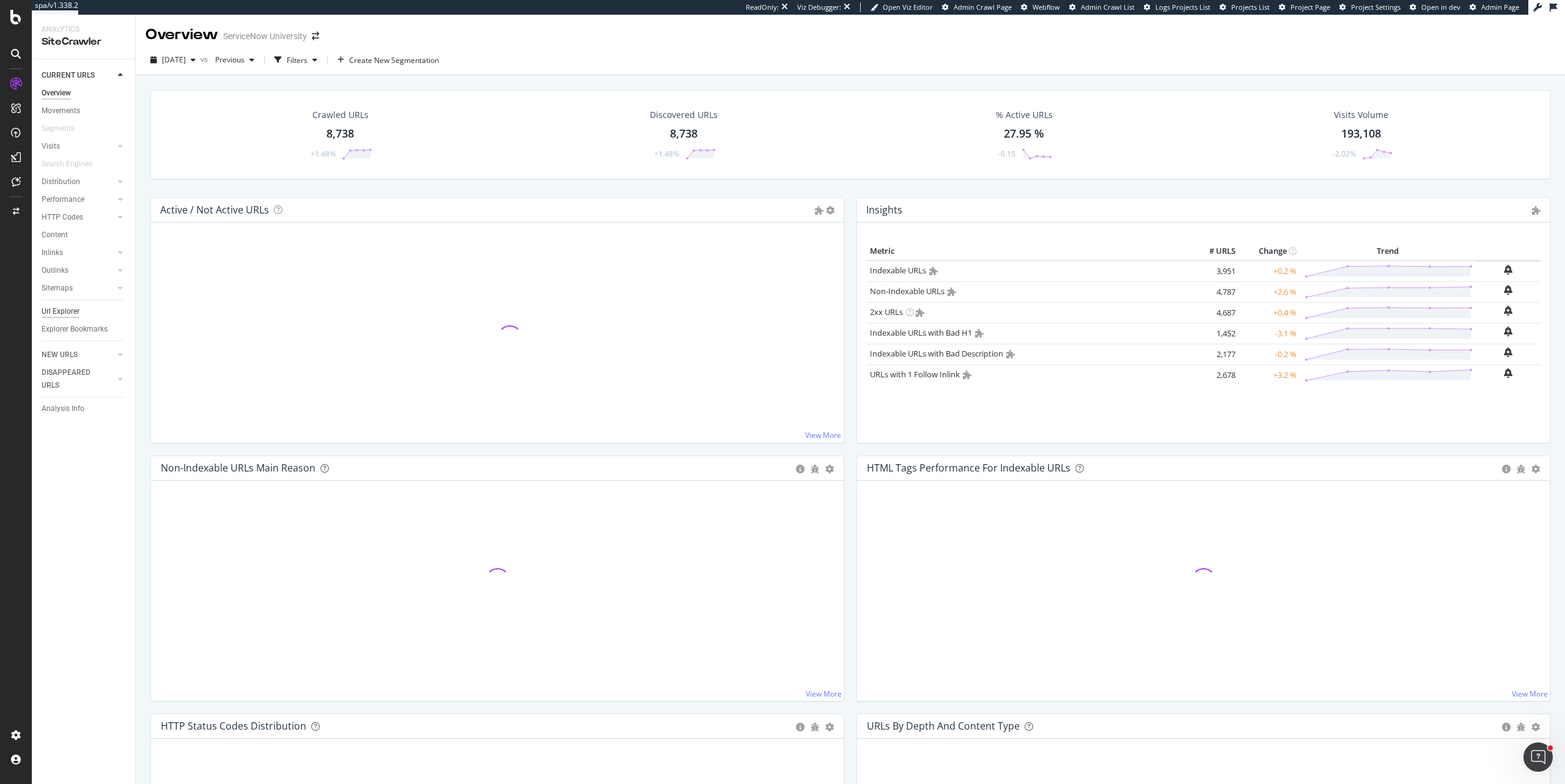
click at [73, 307] on div "Url Explorer" at bounding box center [60, 312] width 38 height 13
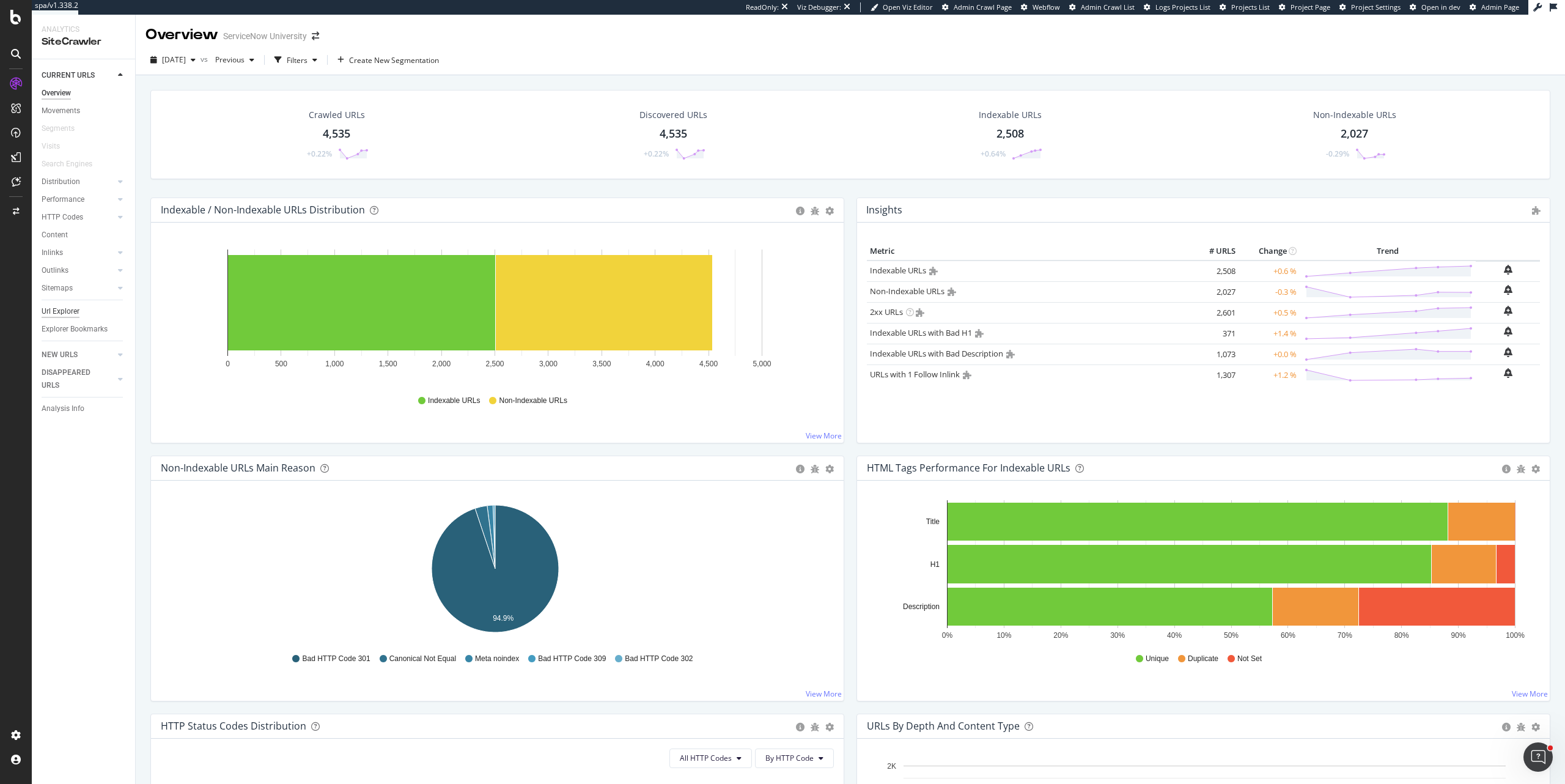
click at [57, 308] on div "Url Explorer" at bounding box center [60, 312] width 38 height 13
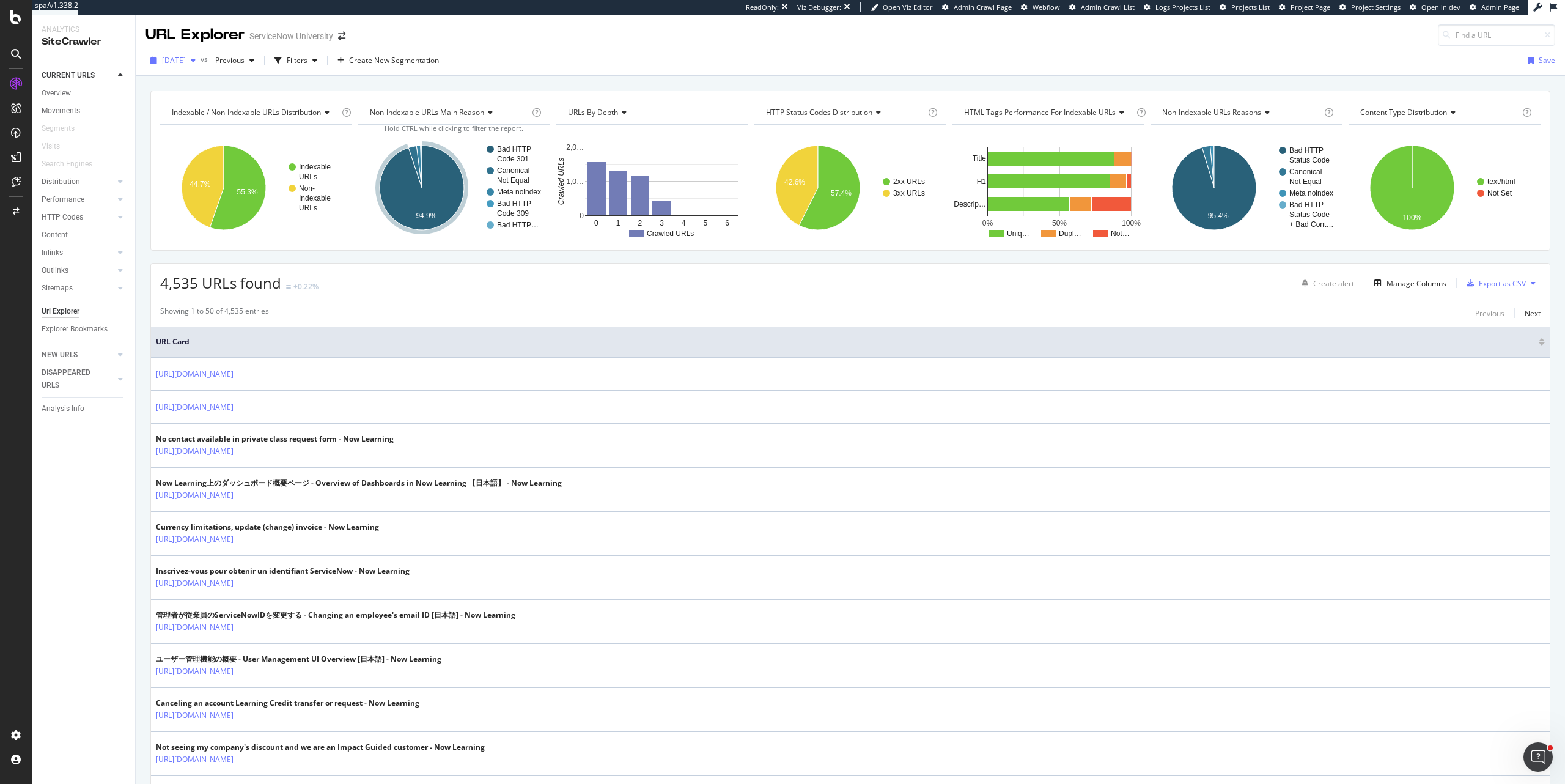
click at [186, 59] on span "[DATE]" at bounding box center [173, 60] width 24 height 11
click at [551, 50] on div "[DATE] vs Previous Filters Create New Segmentation Save" at bounding box center [850, 61] width 1430 height 30
click at [174, 60] on span "[DATE]" at bounding box center [173, 60] width 24 height 11
click at [215, 111] on div "[DATE] 6.5K URLs" at bounding box center [226, 104] width 145 height 17
